Goal: Find specific page/section: Find specific page/section

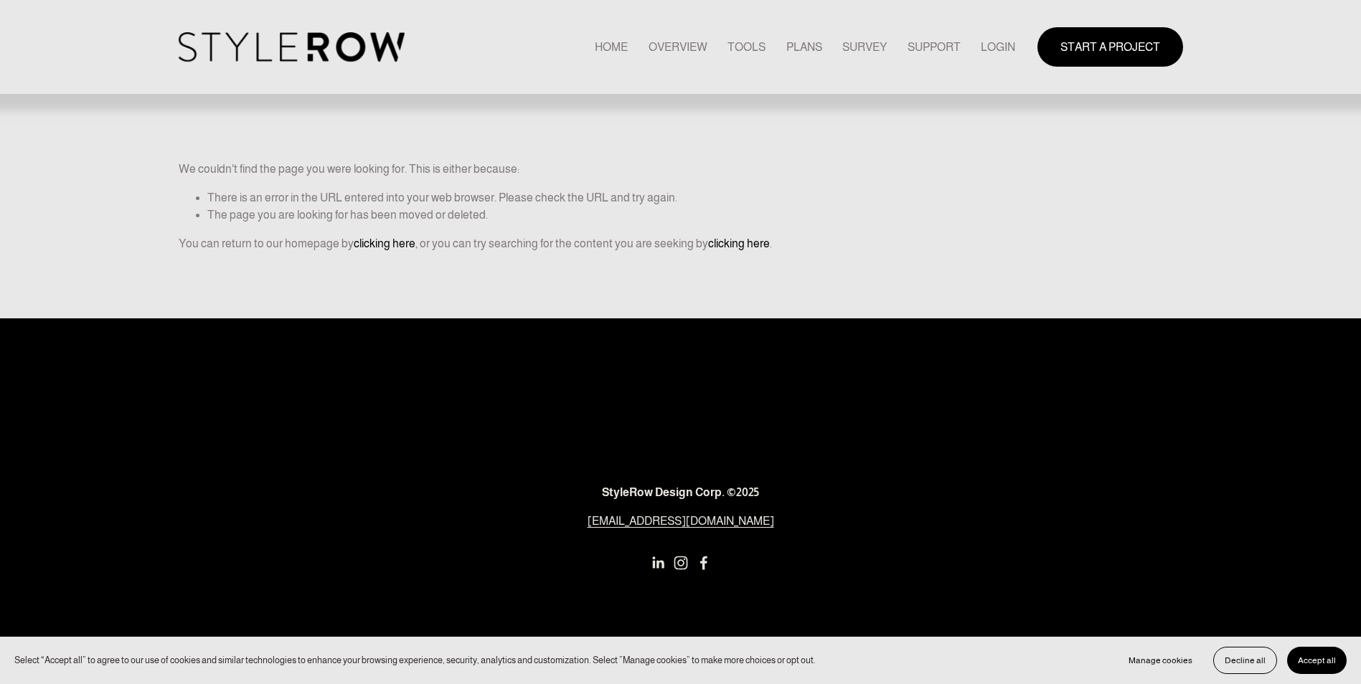
click at [1002, 49] on link "LOGIN" at bounding box center [998, 46] width 34 height 19
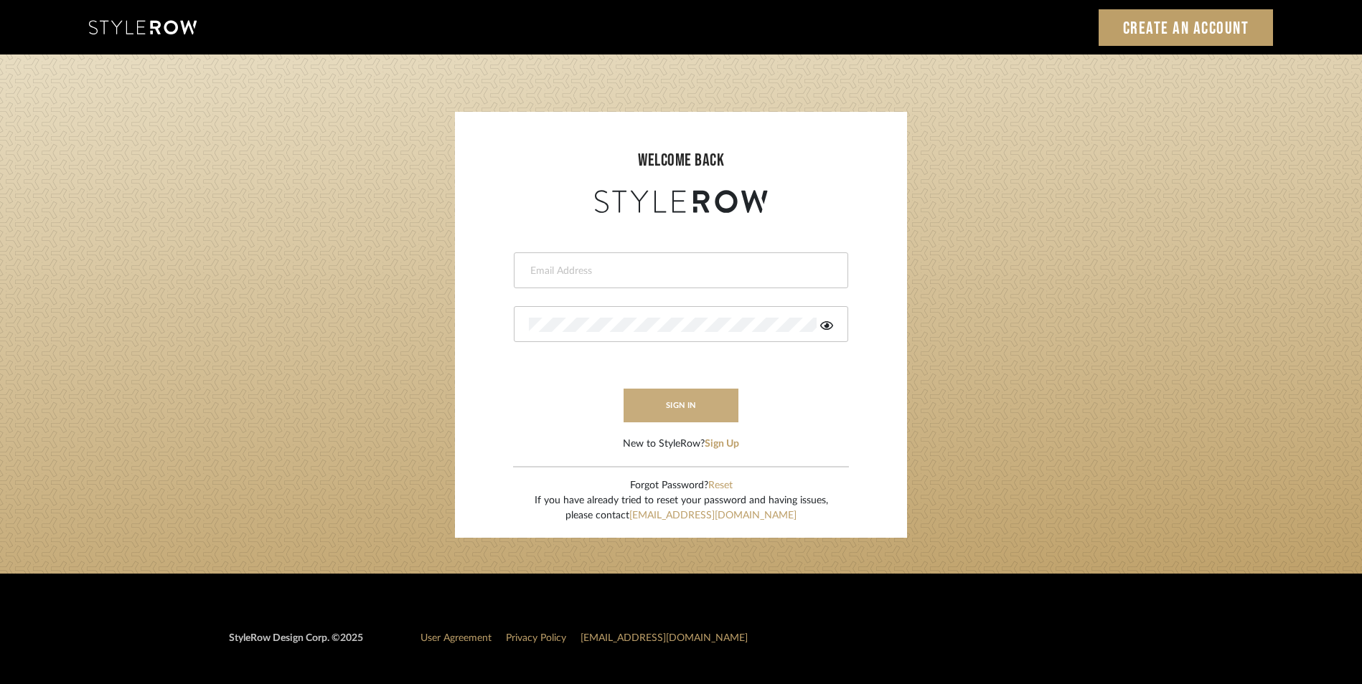
type input "eman@perspective-interiors.com"
click at [683, 417] on button "sign in" at bounding box center [680, 406] width 115 height 34
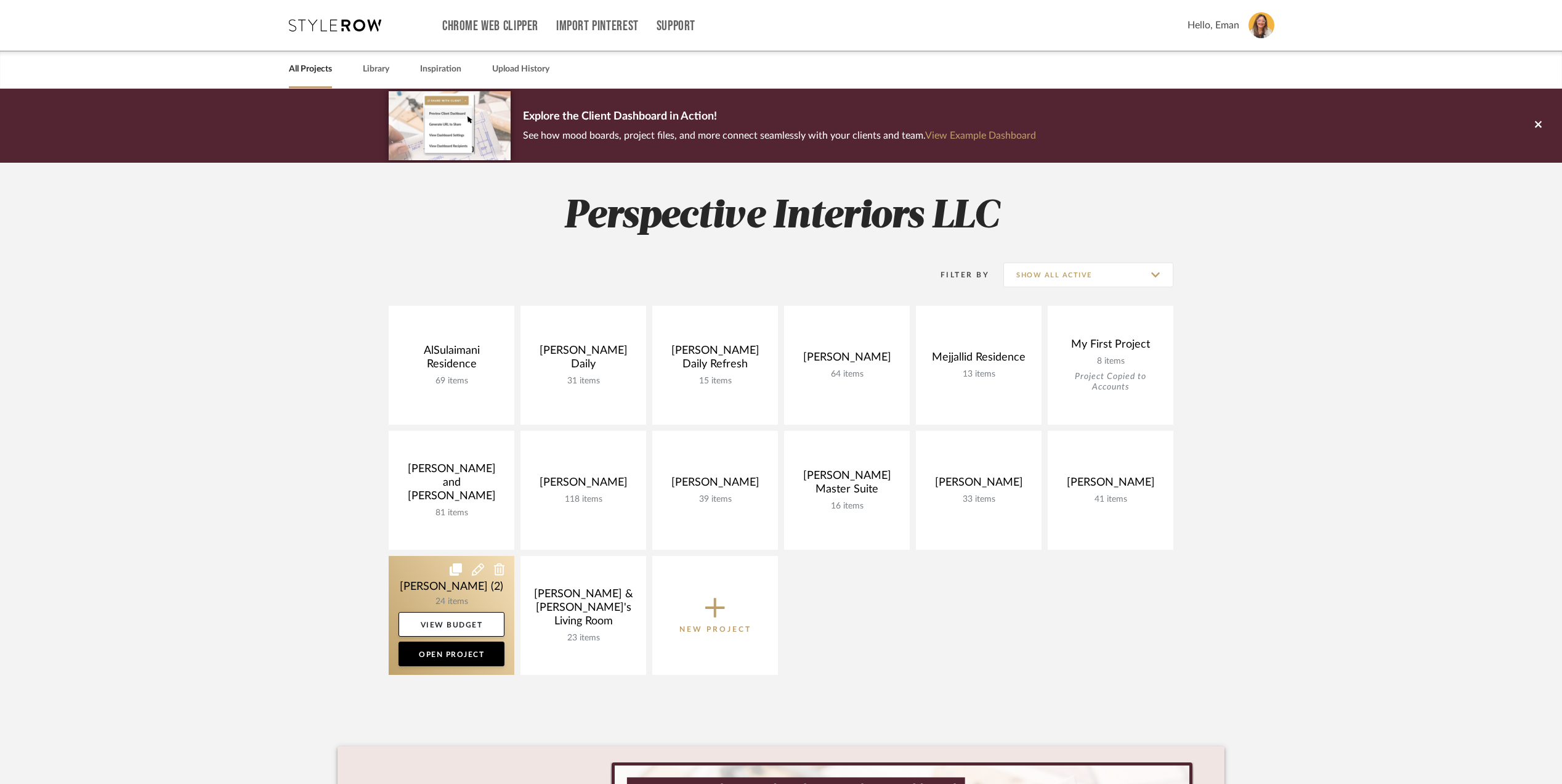
click at [415, 580] on link at bounding box center [452, 615] width 125 height 119
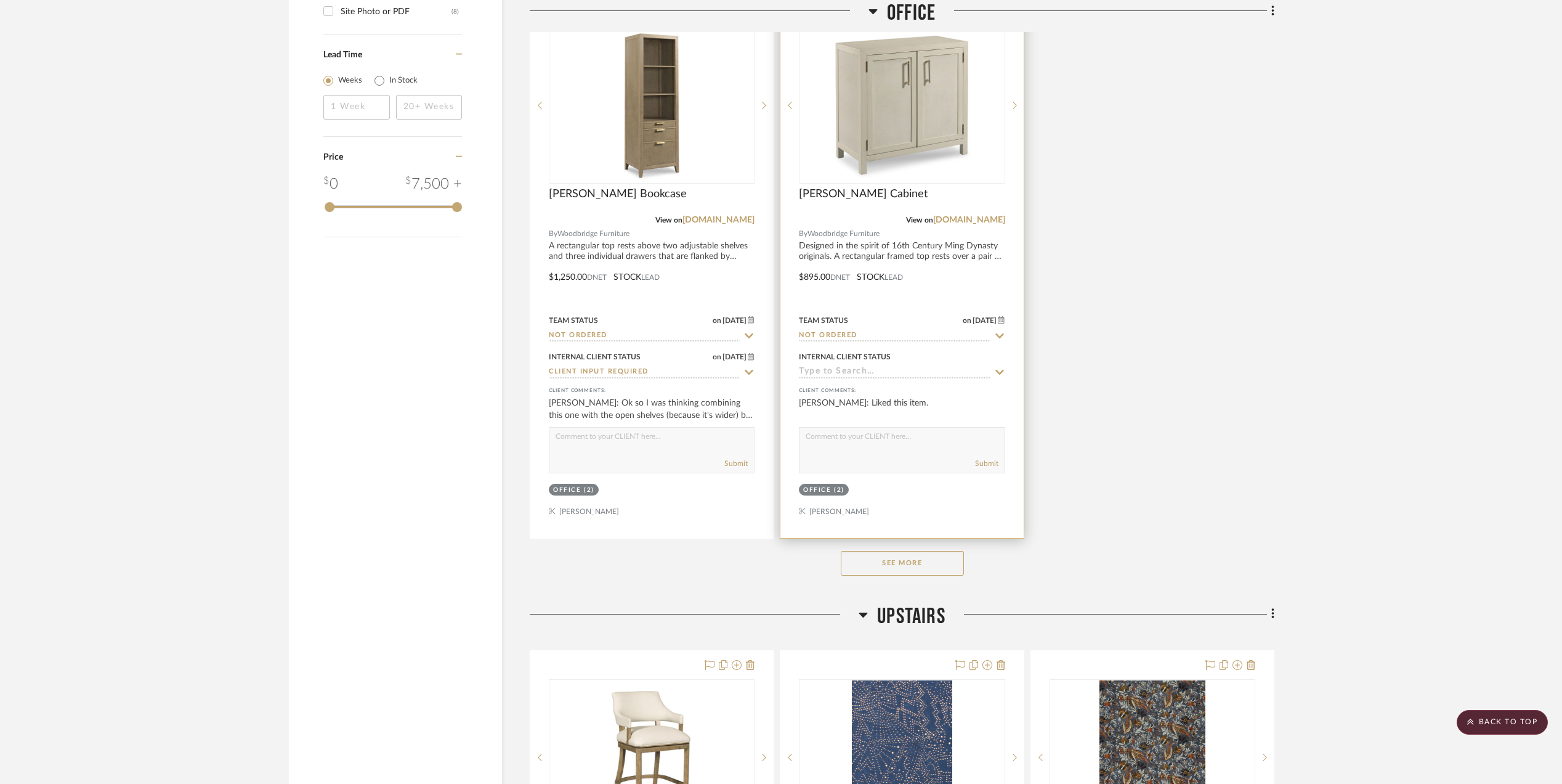
scroll to position [1725, 0]
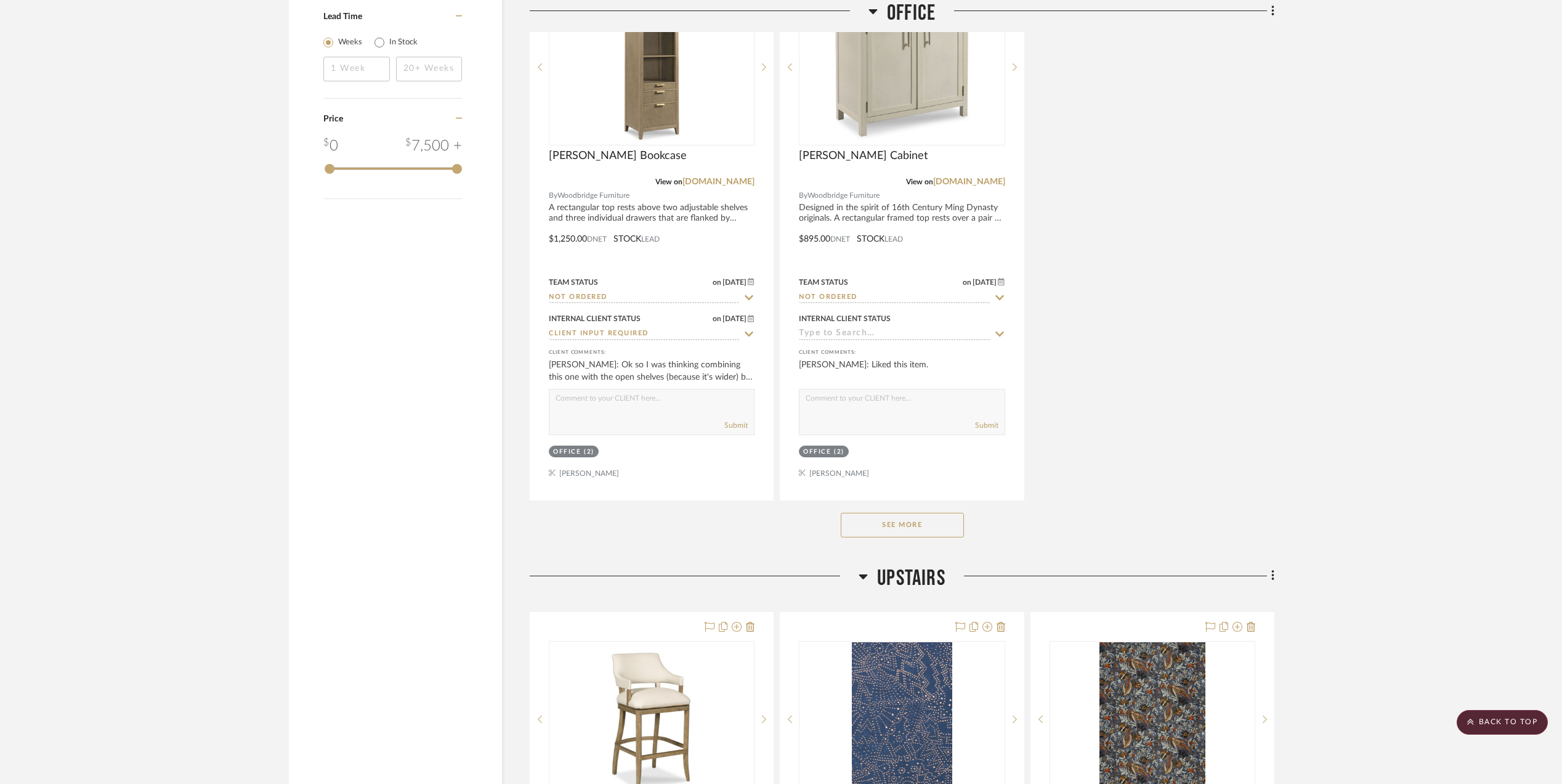
click at [881, 521] on button "See More" at bounding box center [902, 525] width 123 height 25
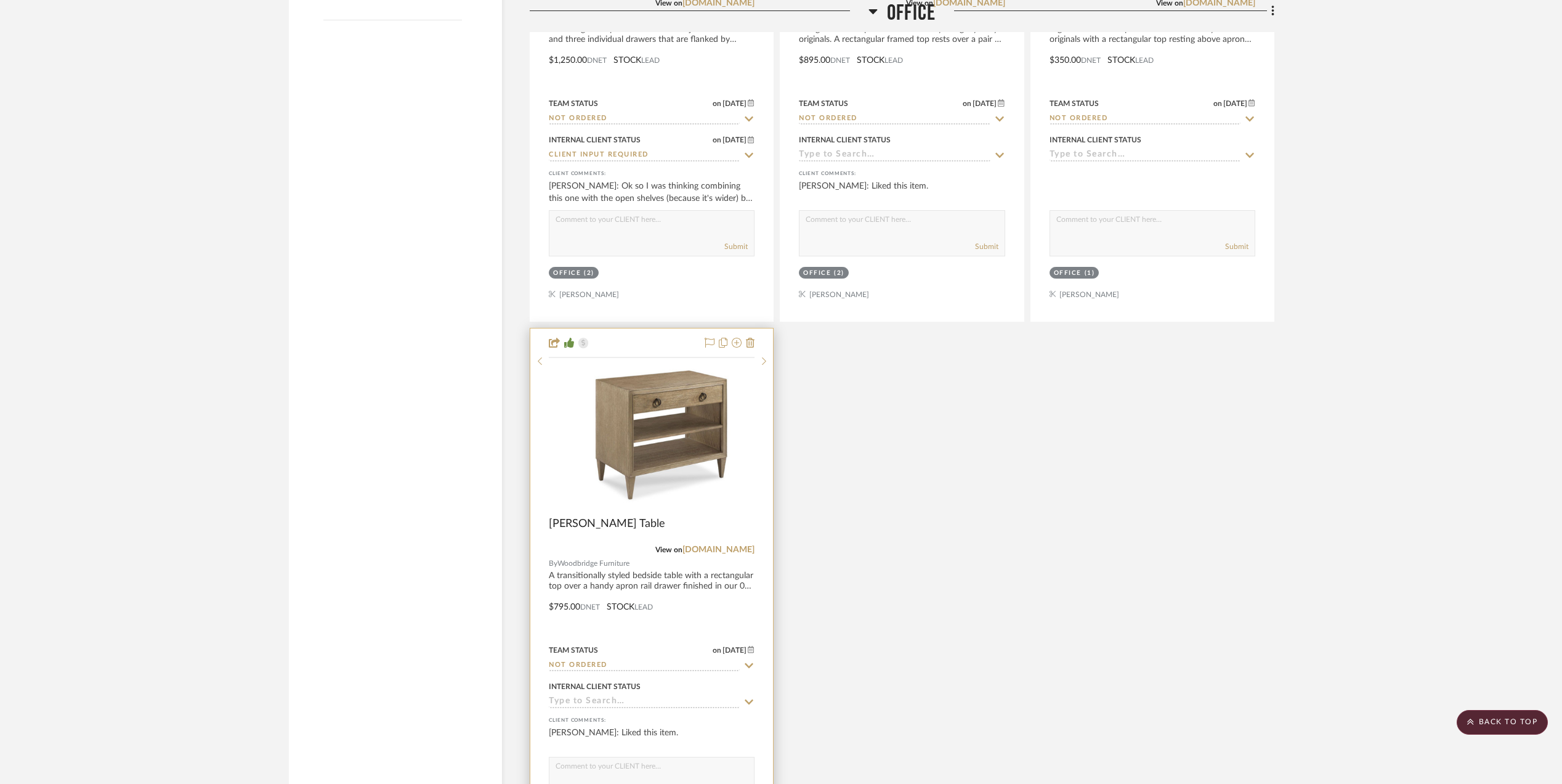
scroll to position [1972, 0]
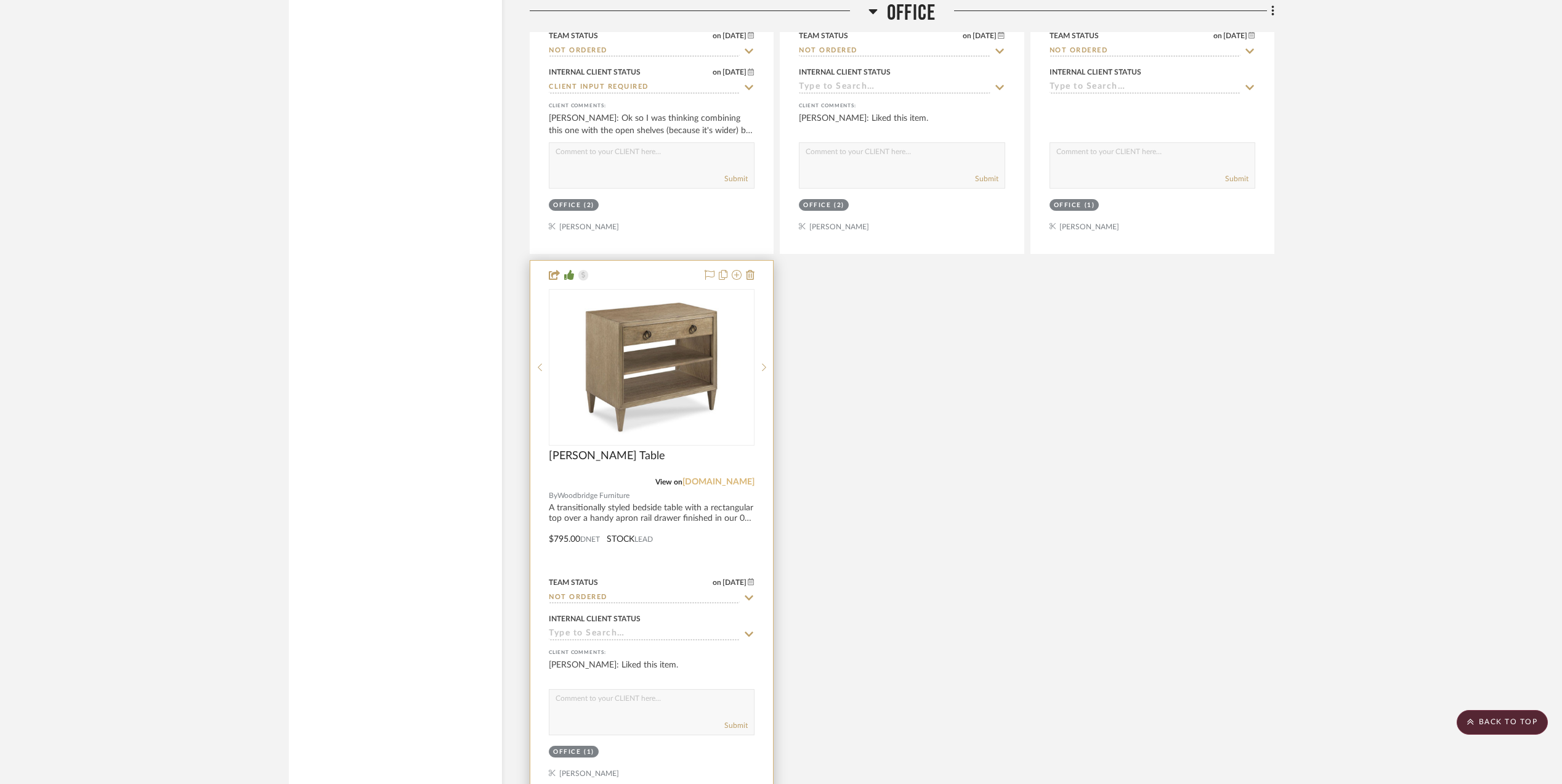
click at [723, 486] on link "[DOMAIN_NAME]" at bounding box center [719, 482] width 72 height 9
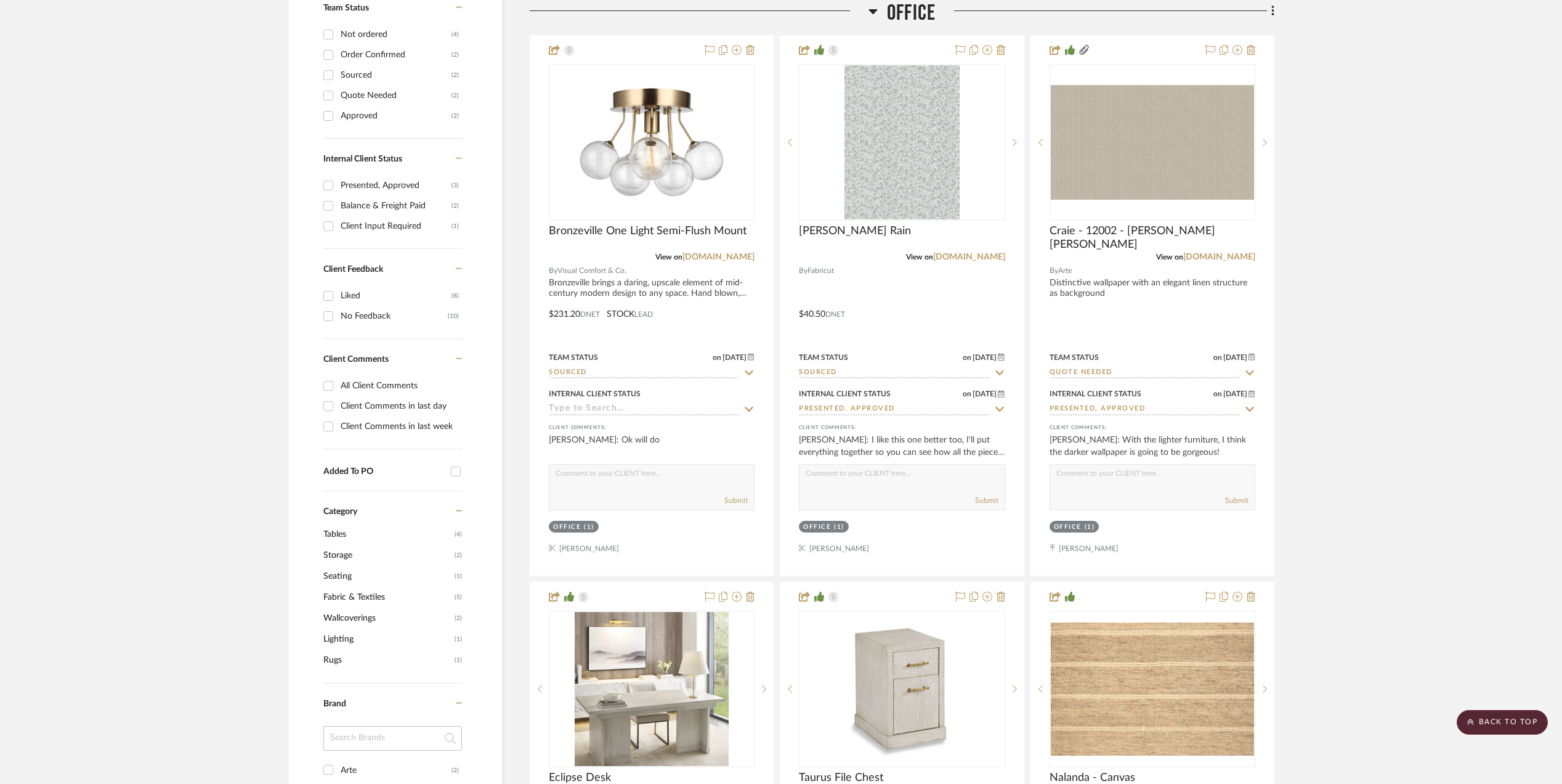
scroll to position [739, 0]
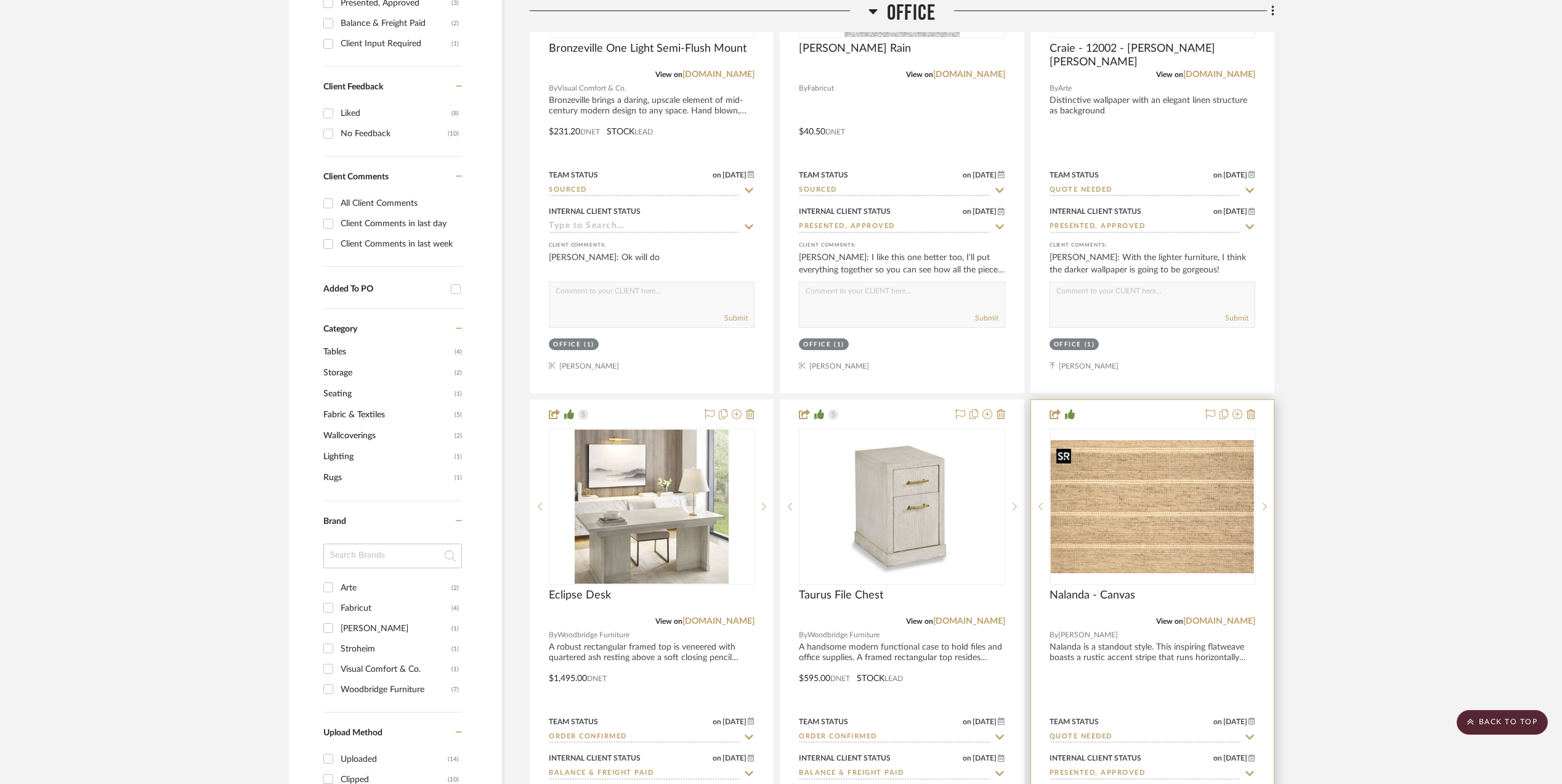
click at [1178, 525] on img "0" at bounding box center [1152, 506] width 204 height 133
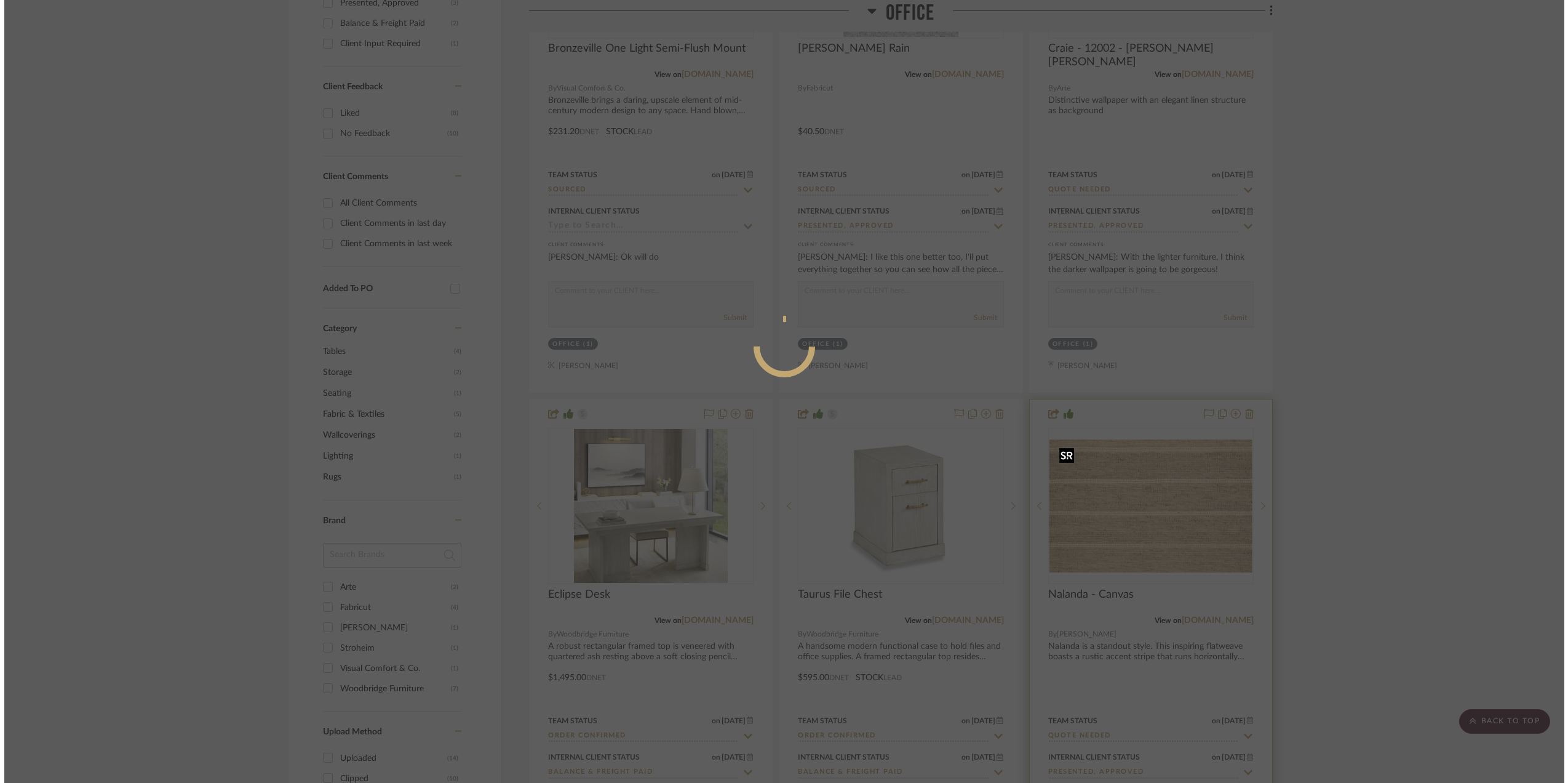
scroll to position [0, 0]
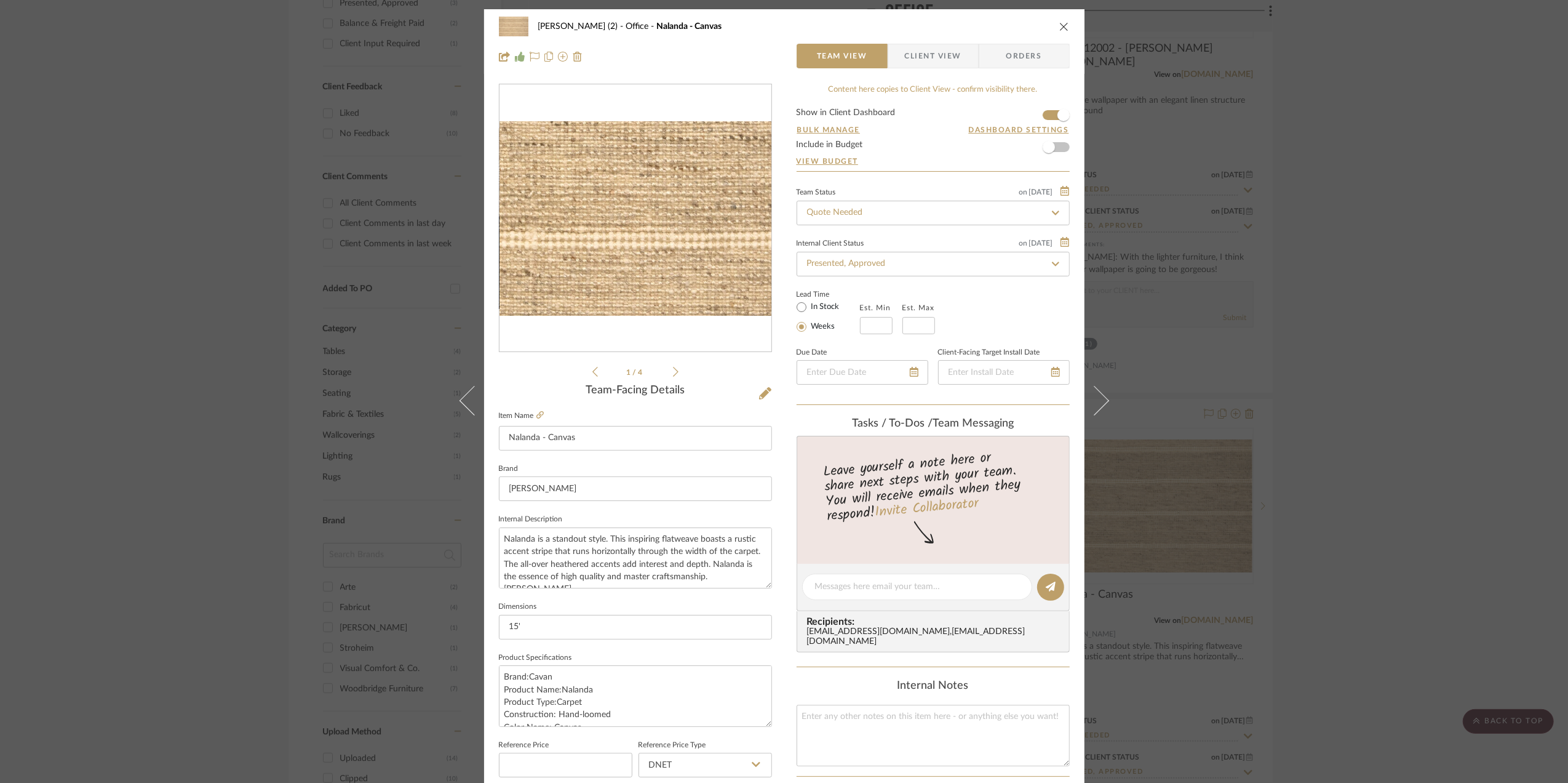
click at [653, 264] on img "0" at bounding box center [635, 218] width 272 height 178
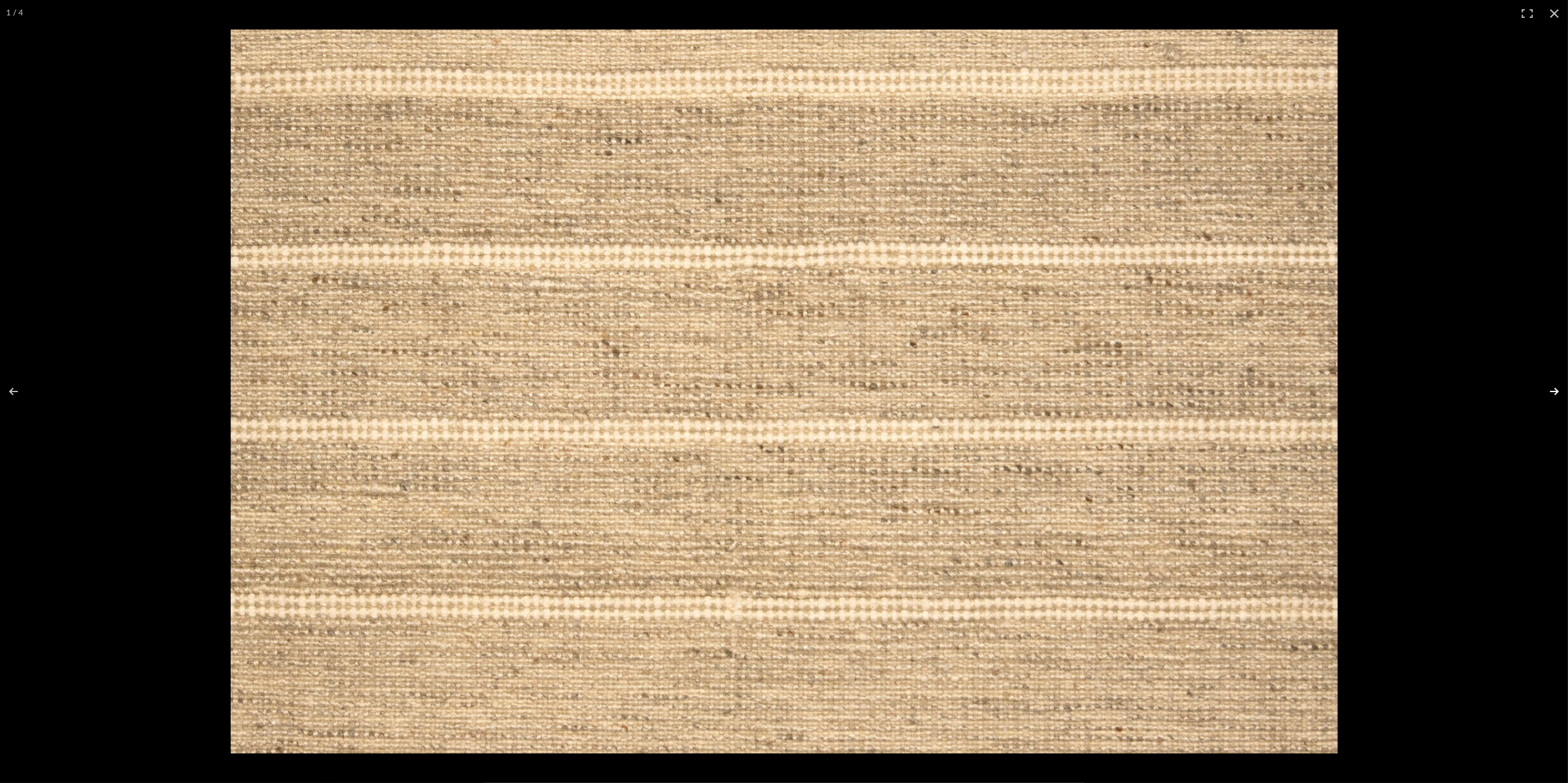
click at [1553, 387] on button at bounding box center [1547, 391] width 43 height 62
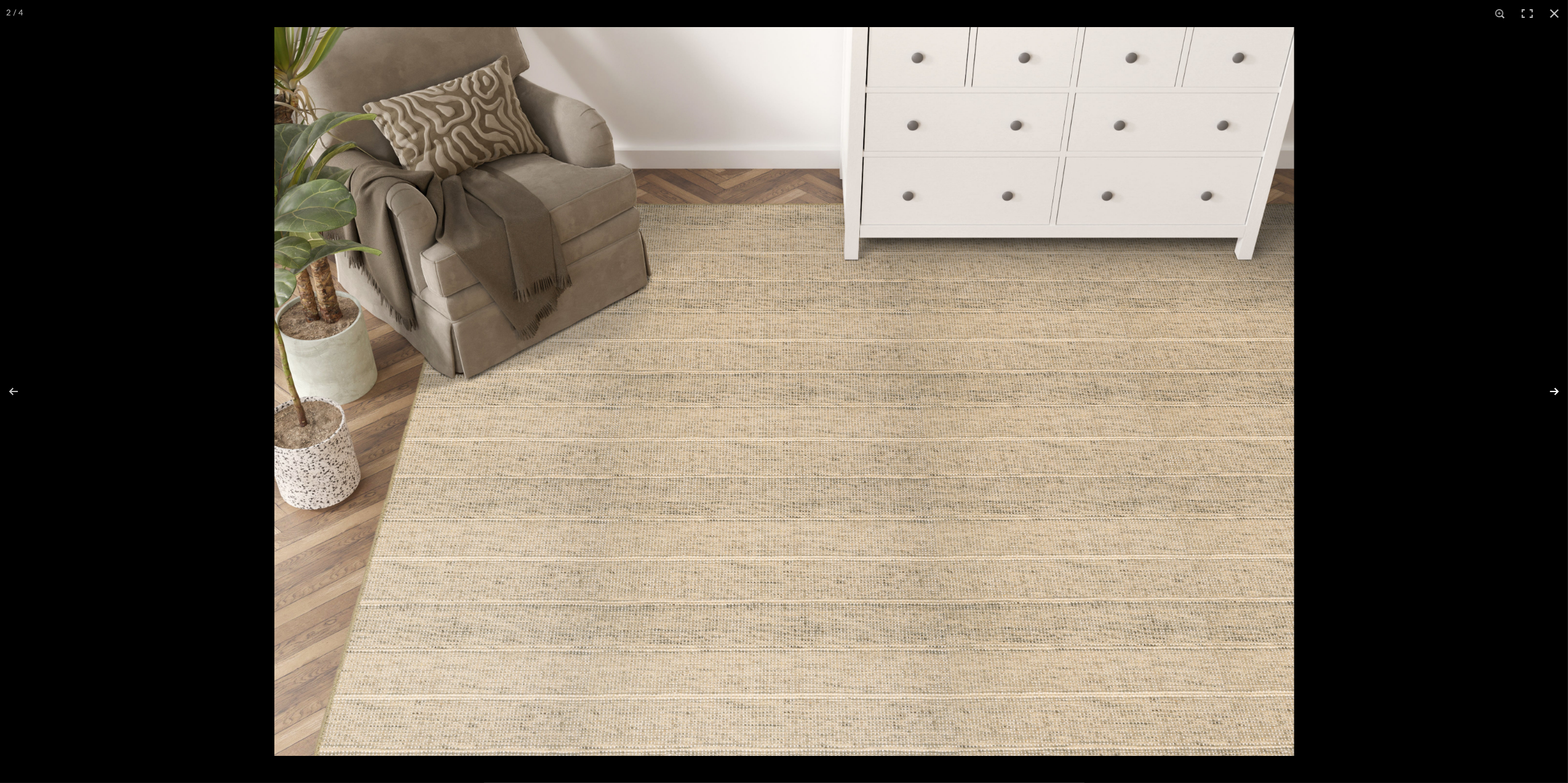
click at [1550, 391] on button at bounding box center [1547, 391] width 43 height 62
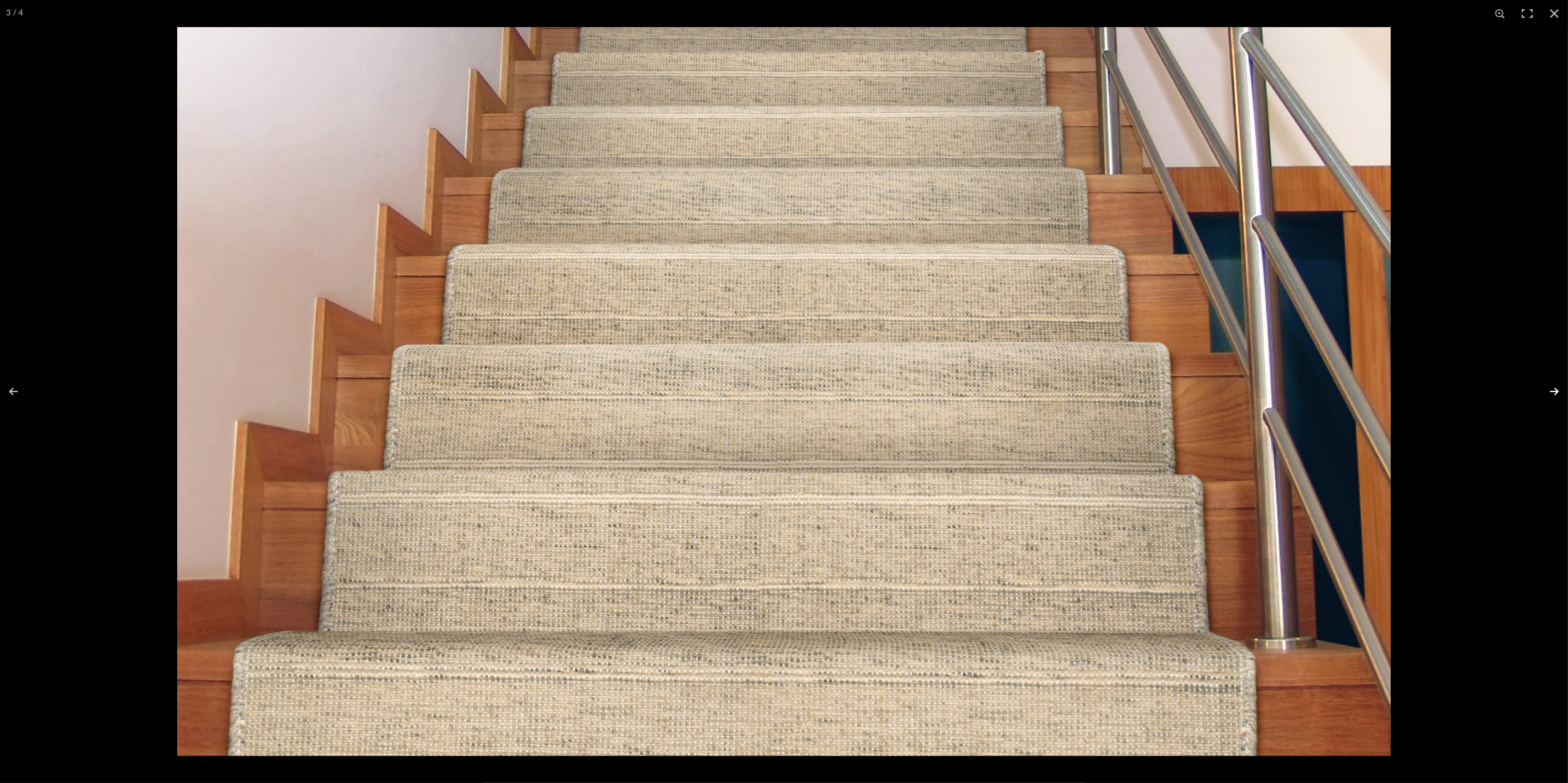
click at [1550, 391] on button at bounding box center [1547, 391] width 43 height 62
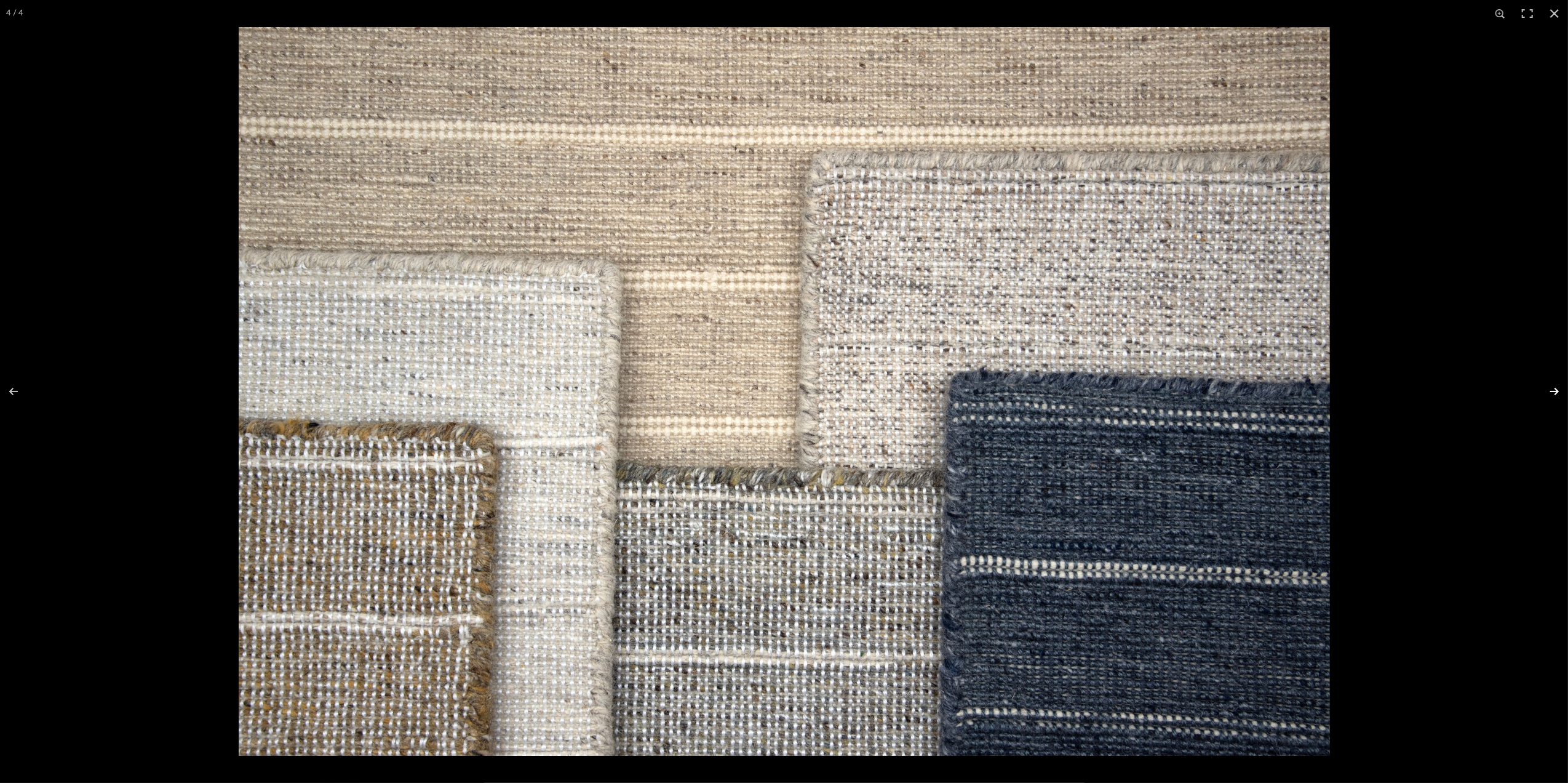
click at [1550, 391] on button at bounding box center [1547, 391] width 43 height 62
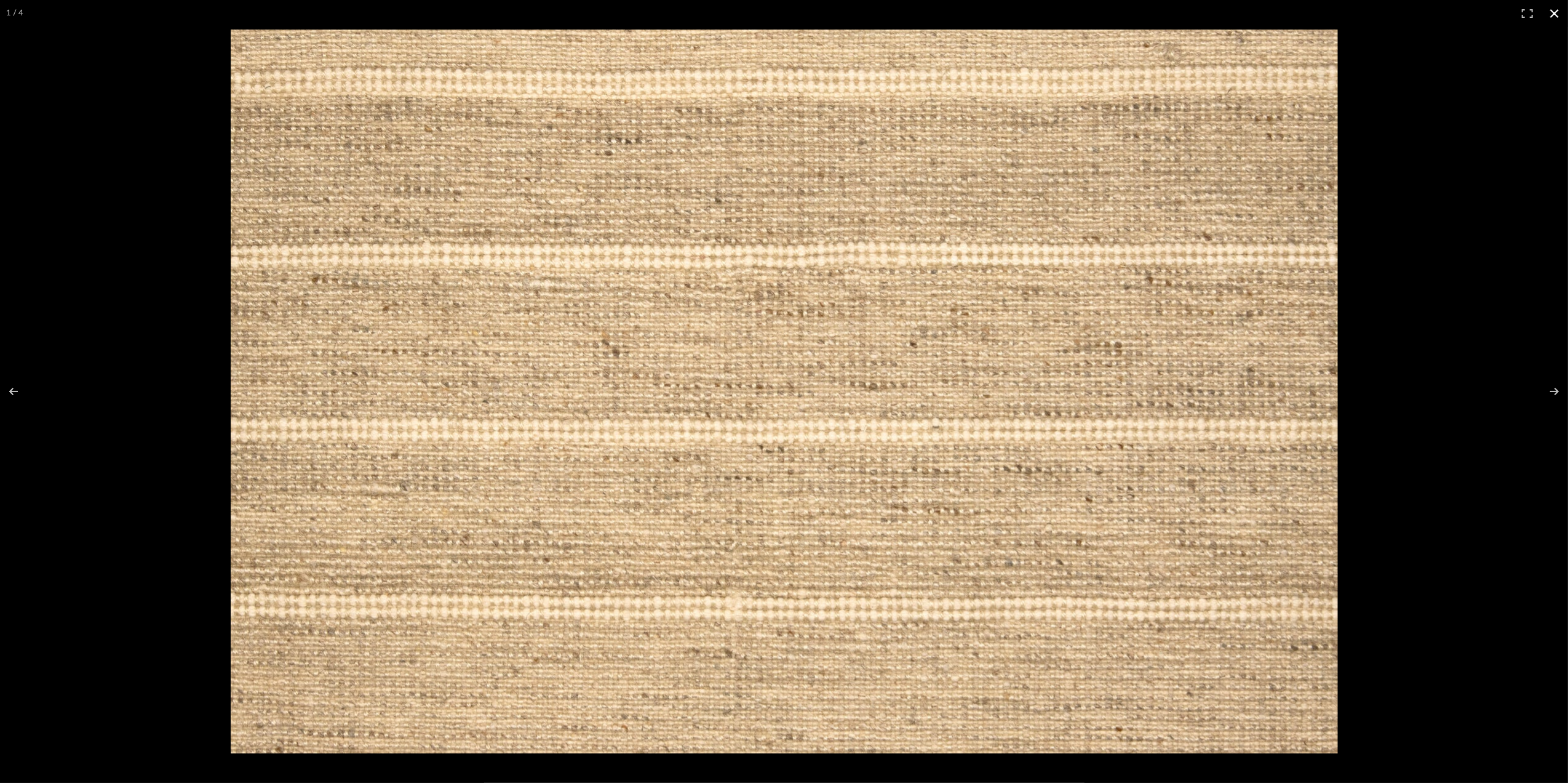
click at [1553, 12] on button at bounding box center [1554, 14] width 27 height 27
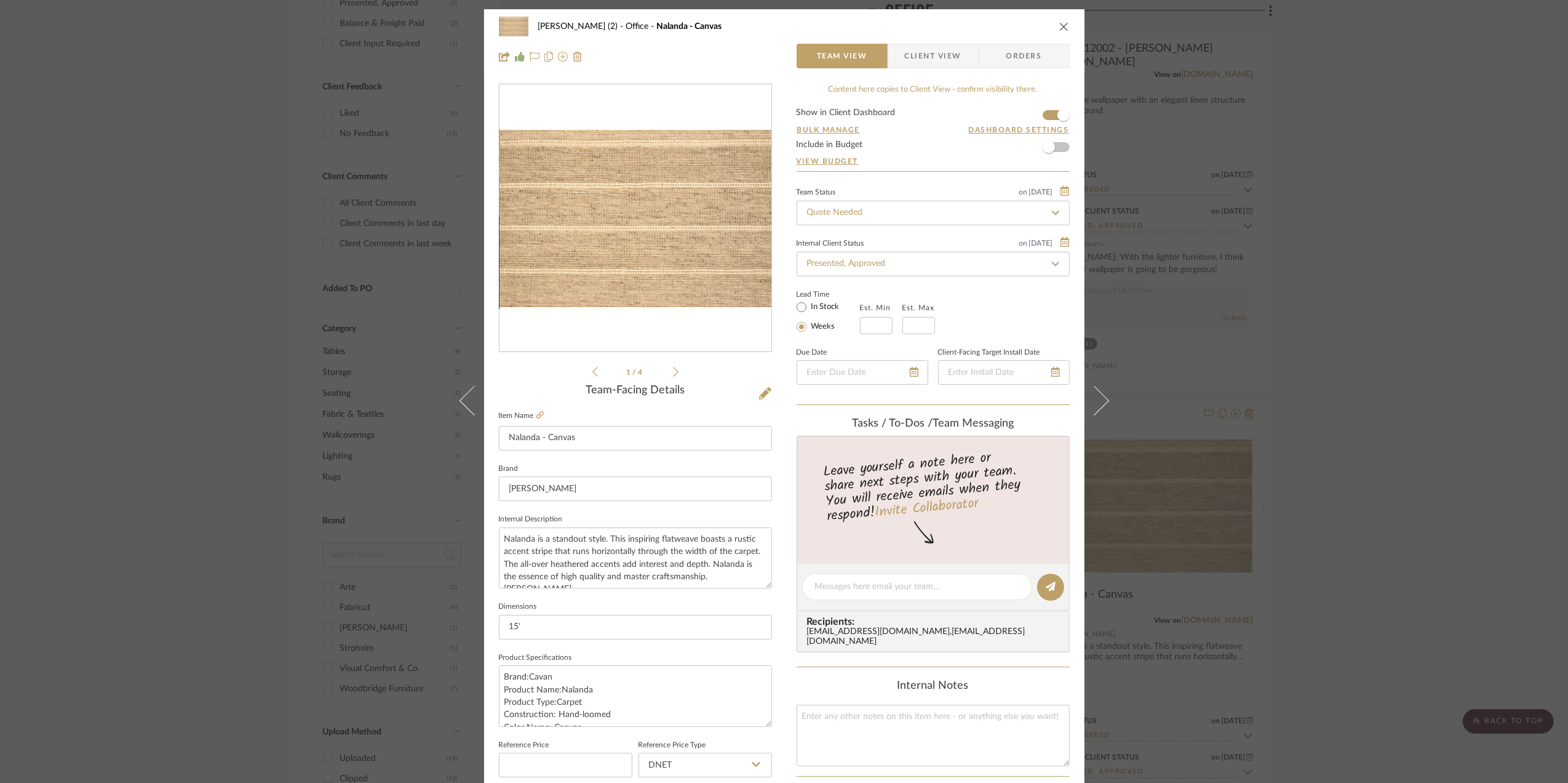
click at [1397, 195] on div "Stephanie Bergreen (2) Office Nalanda - Canvas Team View Client View Orders 1 /…" at bounding box center [784, 391] width 1568 height 783
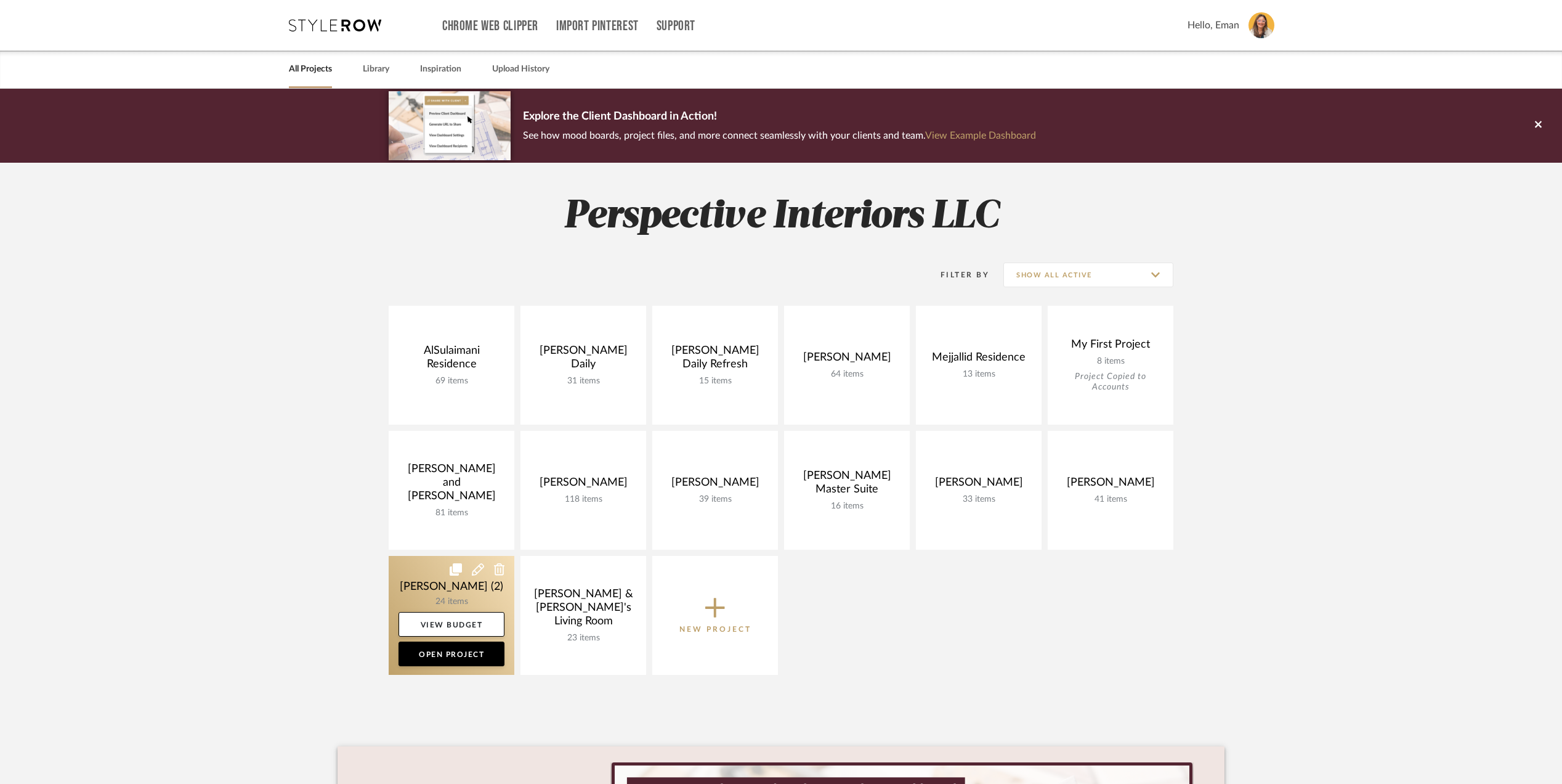
click at [407, 586] on link at bounding box center [452, 615] width 125 height 119
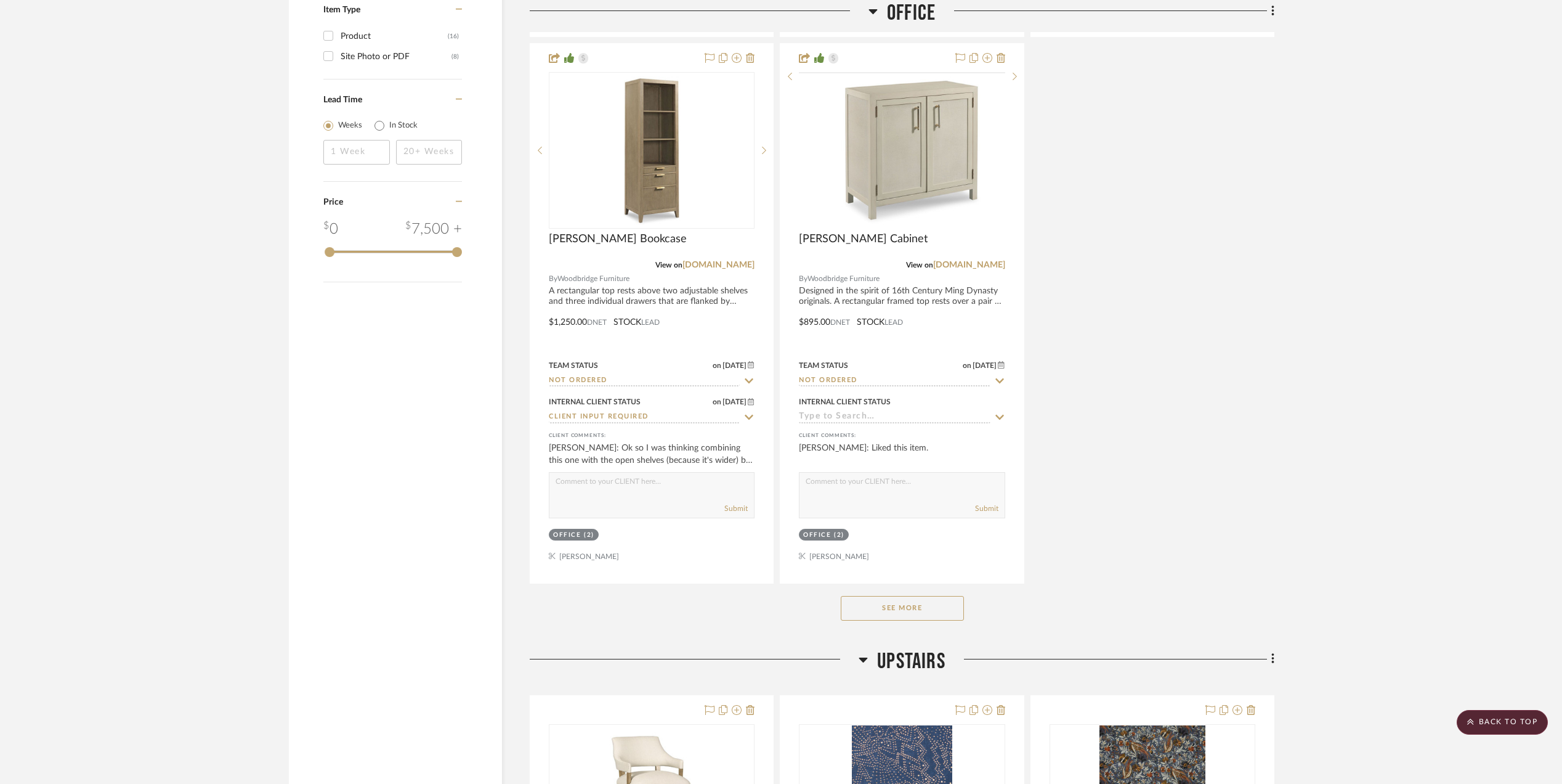
scroll to position [1643, 0]
click at [906, 604] on button "See More" at bounding box center [902, 607] width 123 height 25
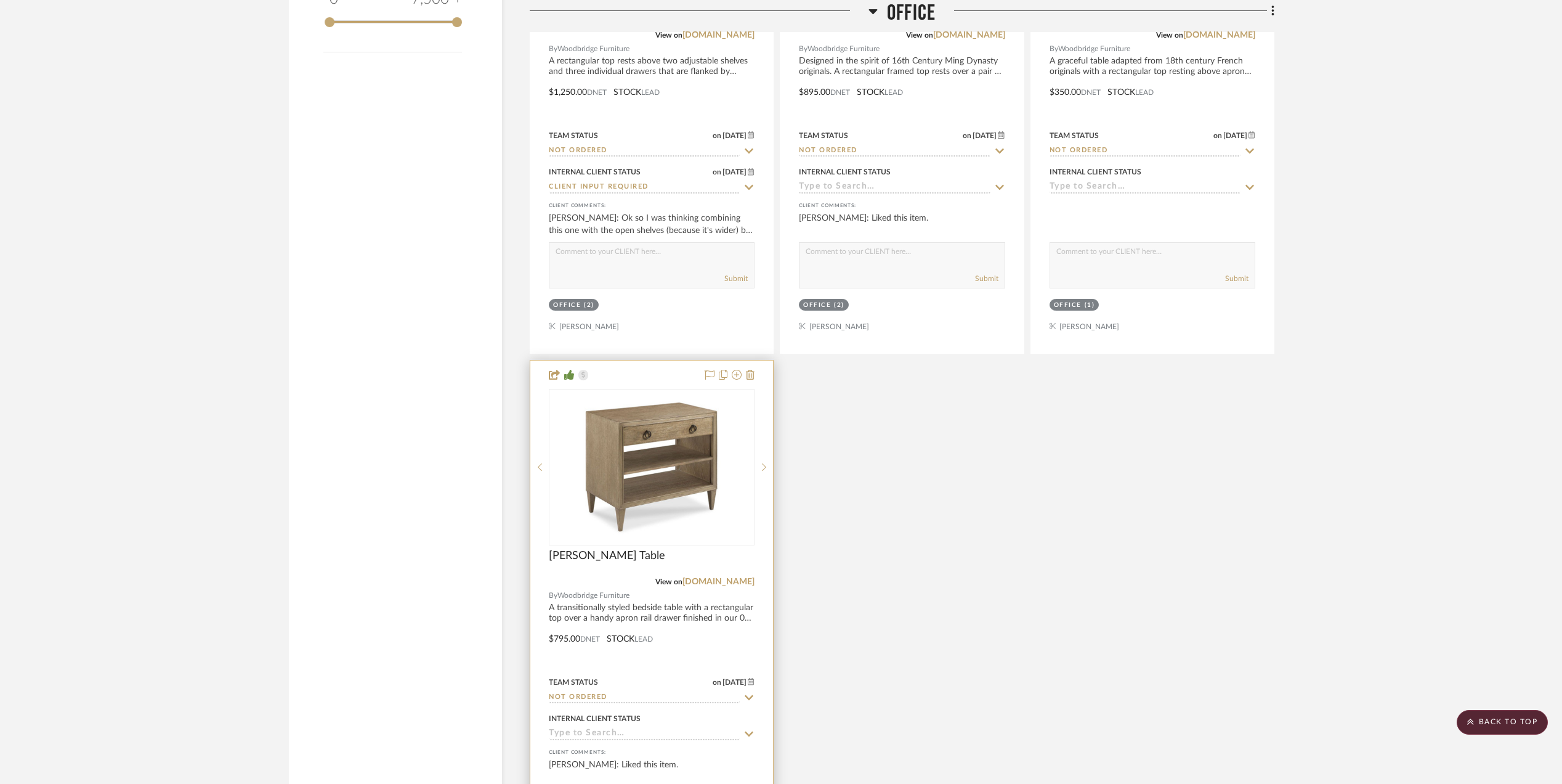
scroll to position [1972, 0]
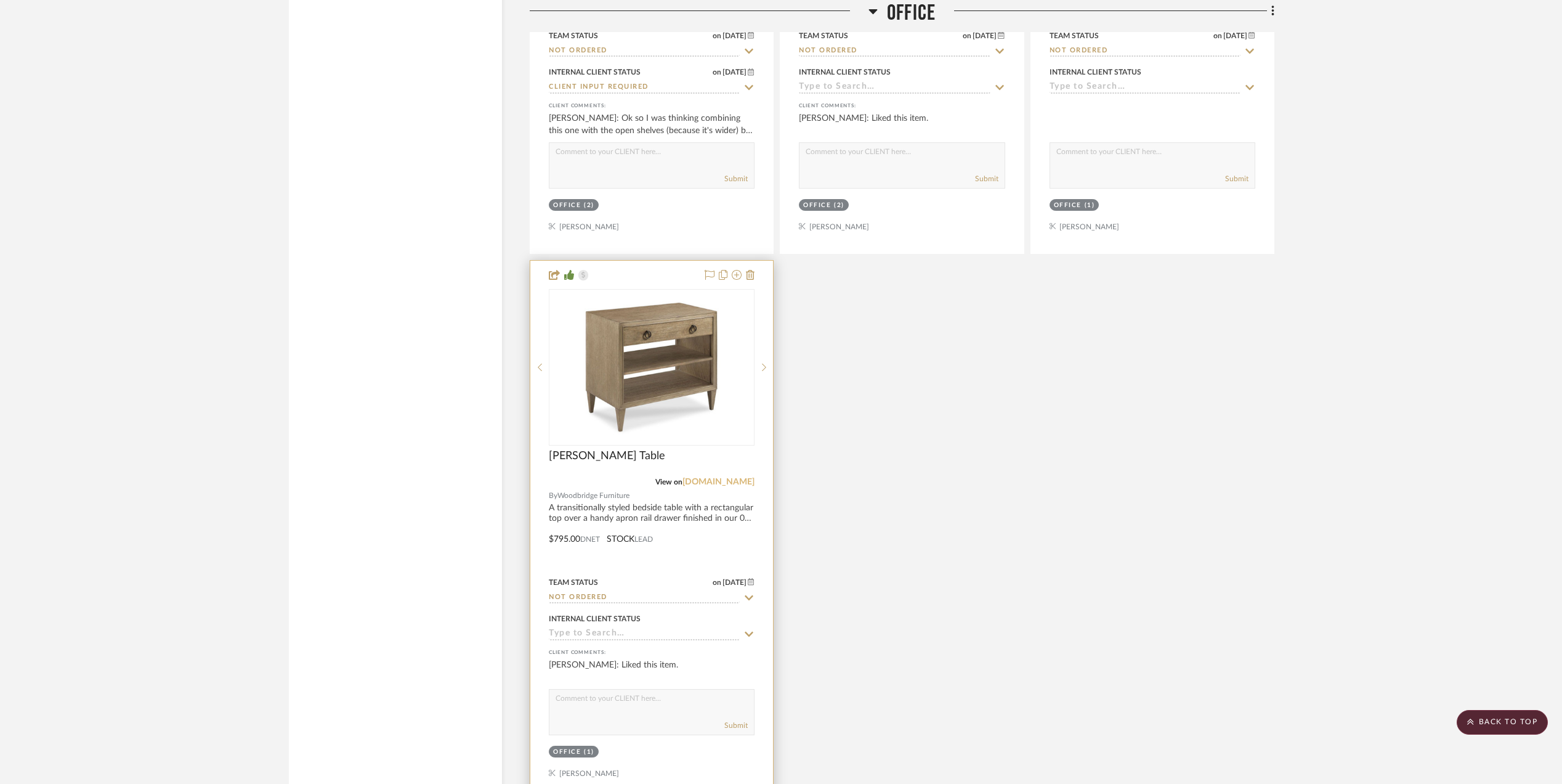
click at [714, 485] on link "[DOMAIN_NAME]" at bounding box center [719, 482] width 72 height 9
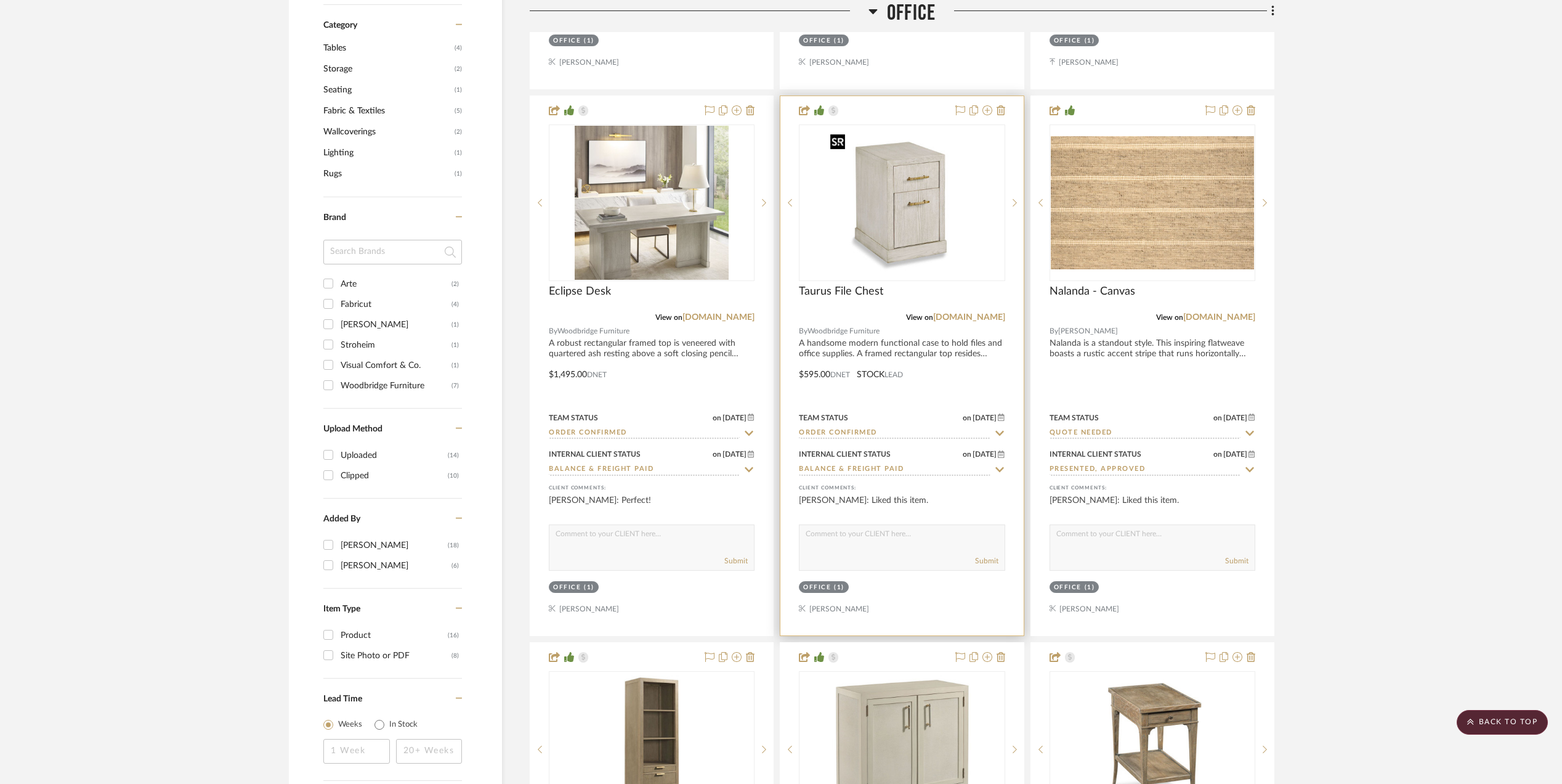
scroll to position [1067, 0]
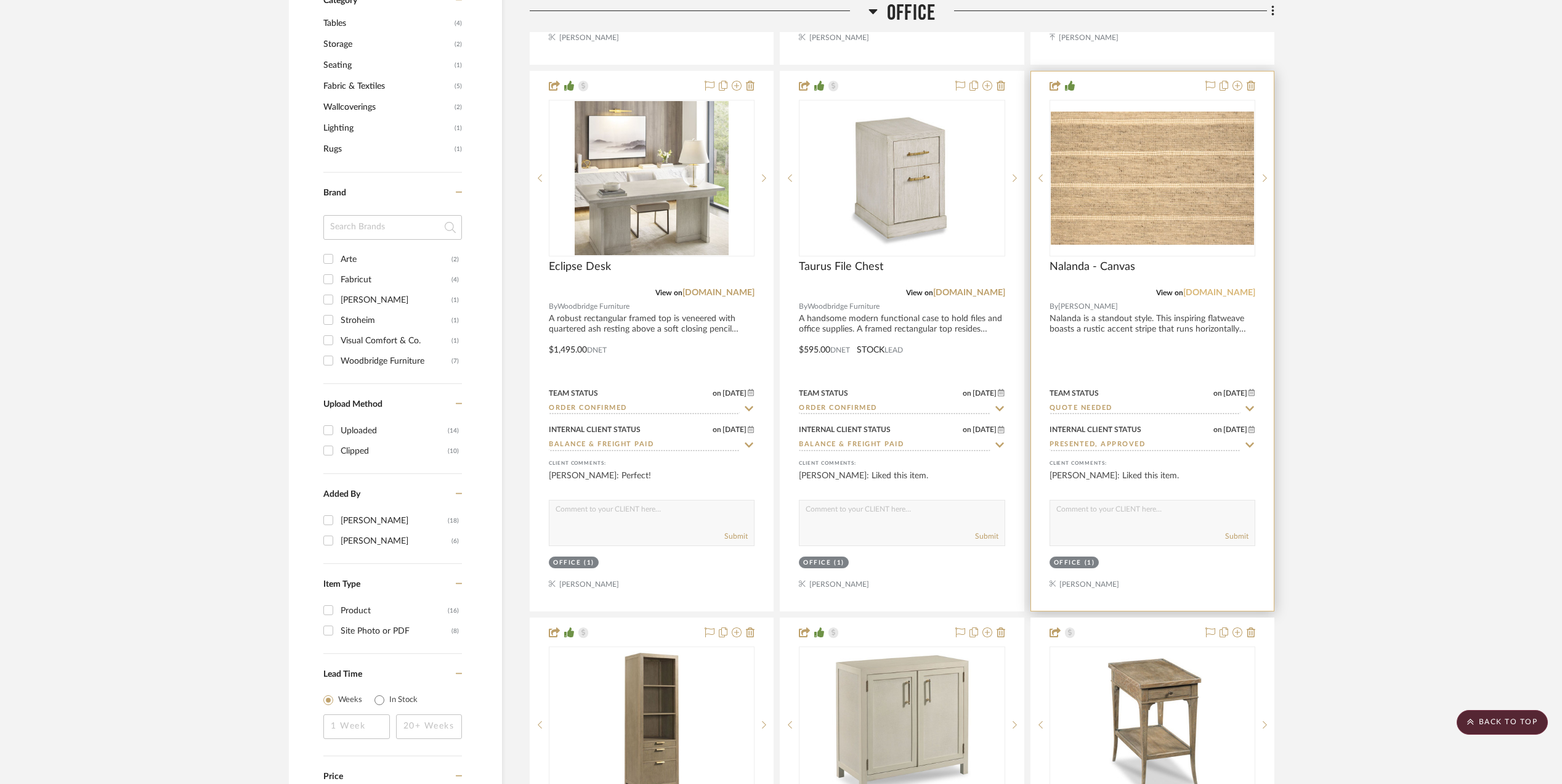
click at [1224, 294] on link "[DOMAIN_NAME]" at bounding box center [1219, 293] width 72 height 9
